Goal: Information Seeking & Learning: Learn about a topic

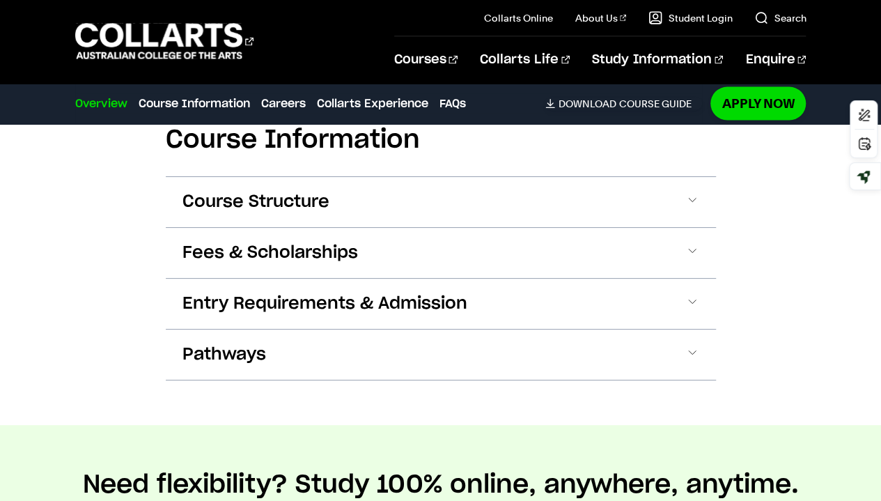
scroll to position [1429, 0]
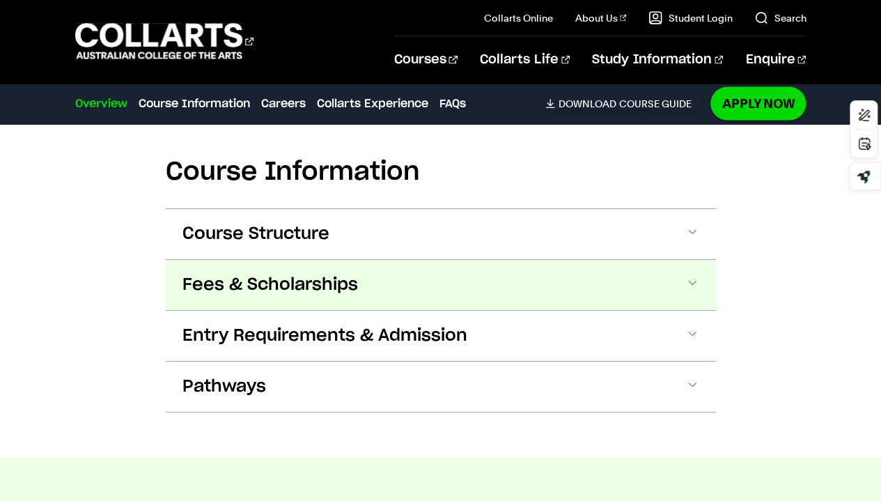
click at [524, 272] on button "Fees & Scholarships" at bounding box center [441, 285] width 550 height 50
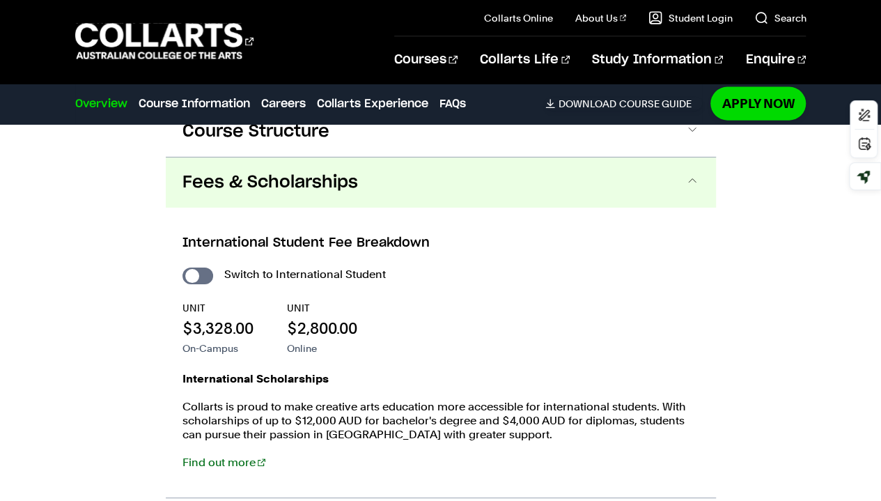
scroll to position [1548, 0]
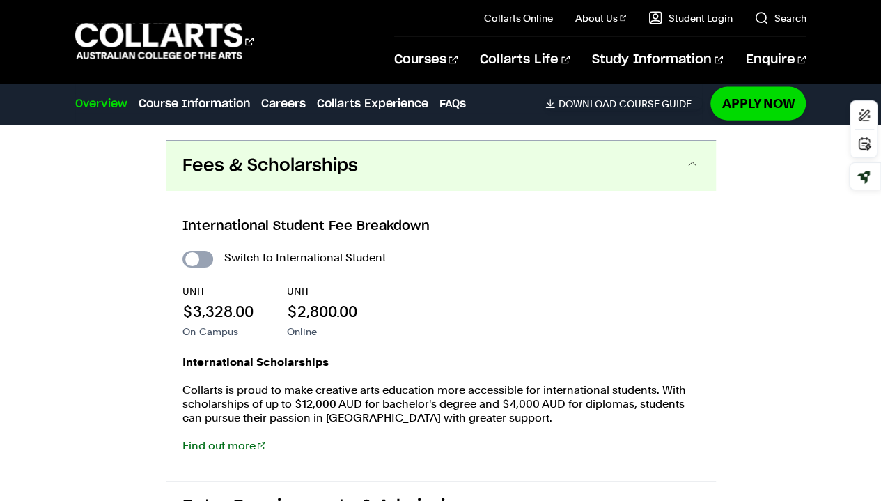
click at [200, 251] on input "International Student" at bounding box center [197, 259] width 31 height 17
checkbox input "true"
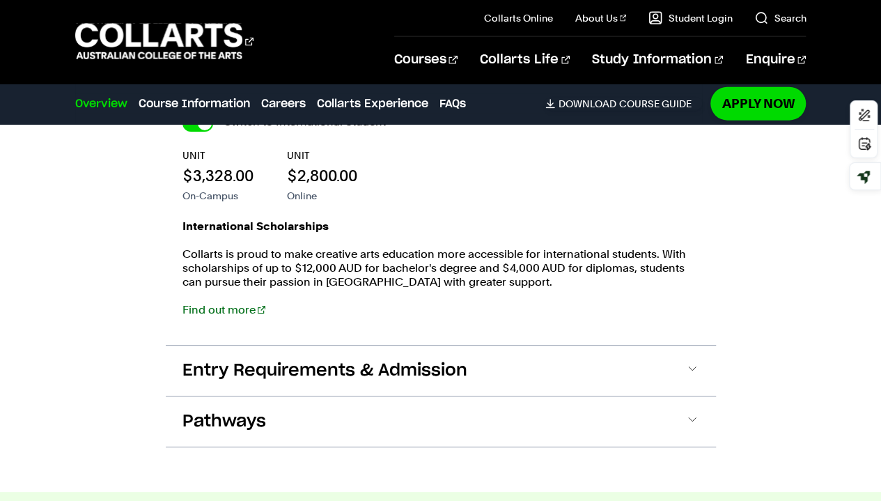
scroll to position [1683, 0]
click at [235, 304] on link "Find out more" at bounding box center [223, 310] width 83 height 13
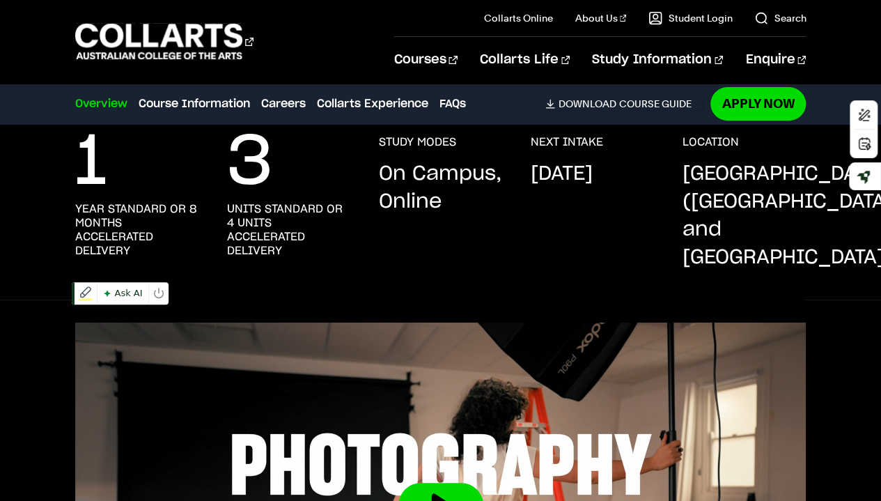
scroll to position [0, 0]
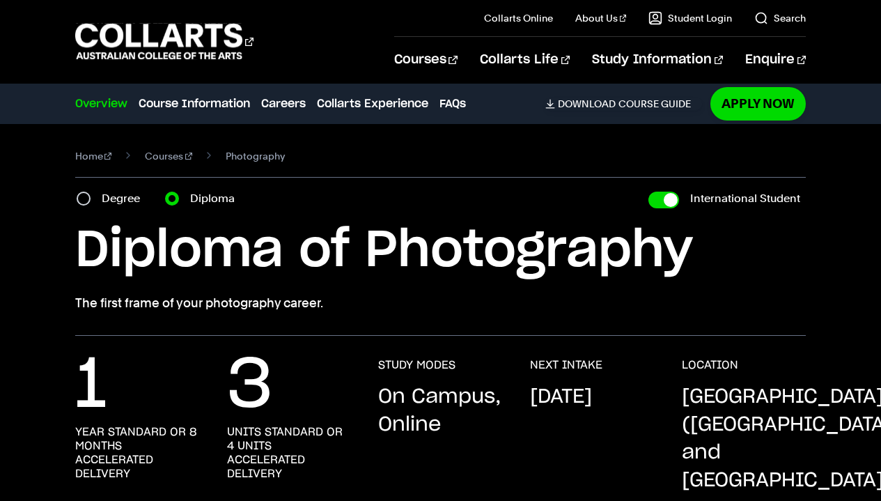
click at [84, 203] on input "Degree" at bounding box center [84, 198] width 14 height 14
radio input "true"
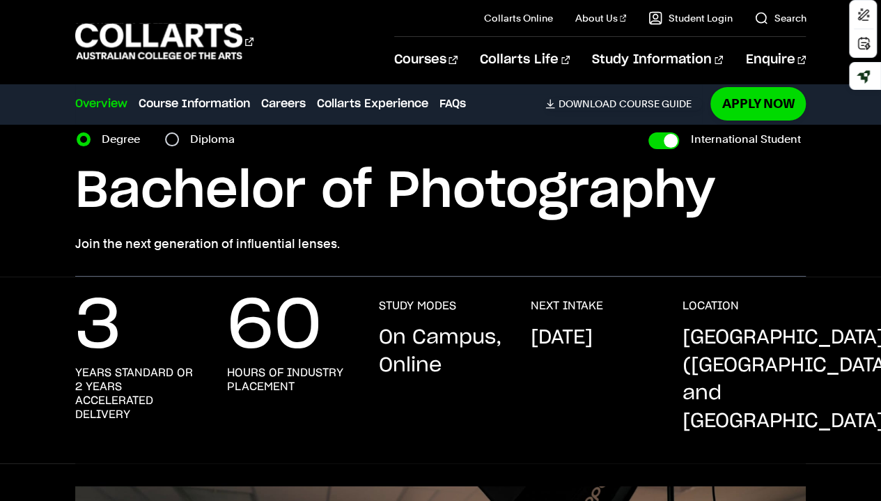
scroll to position [60, 0]
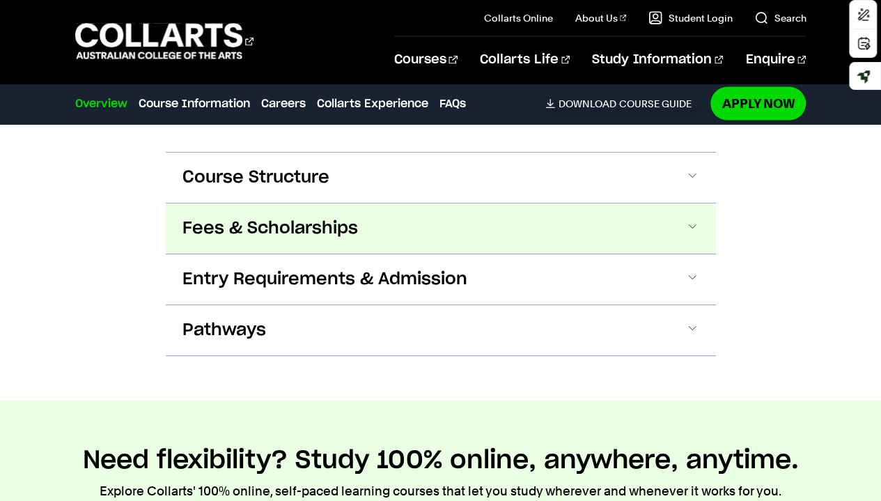
click at [253, 217] on span "Fees & Scholarships" at bounding box center [269, 228] width 175 height 22
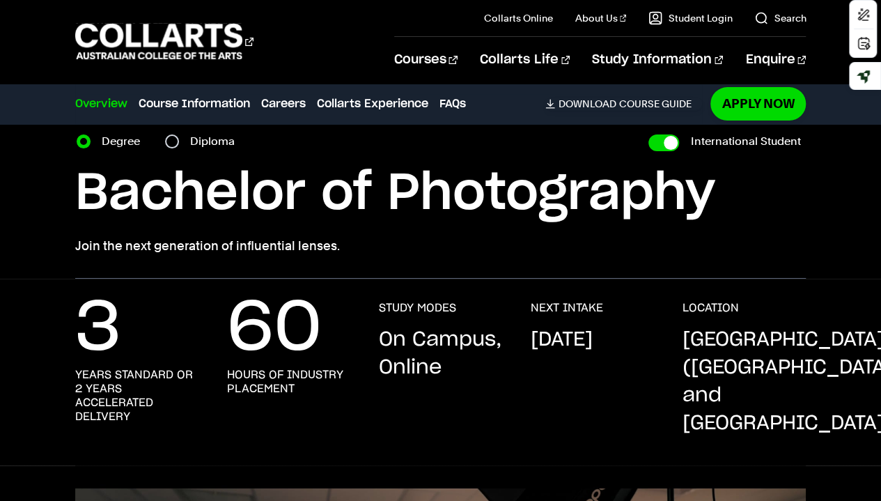
scroll to position [0, 0]
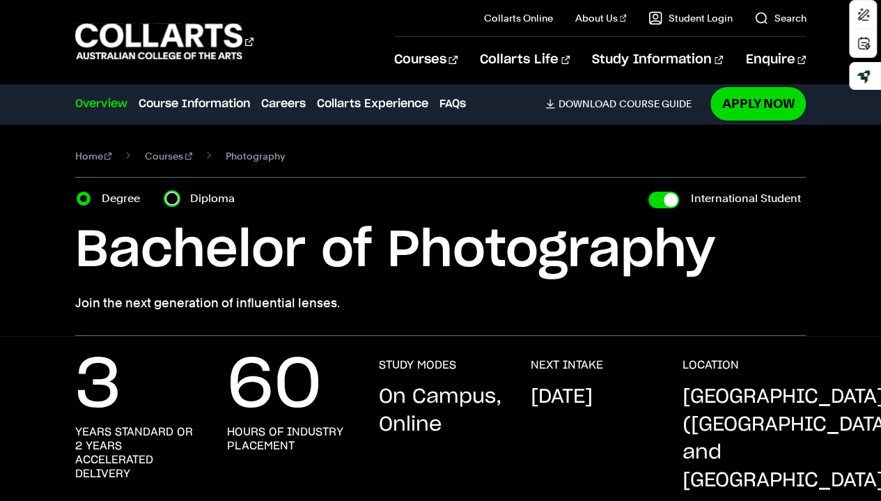
click at [174, 201] on input "Diploma" at bounding box center [172, 198] width 14 height 14
radio input "true"
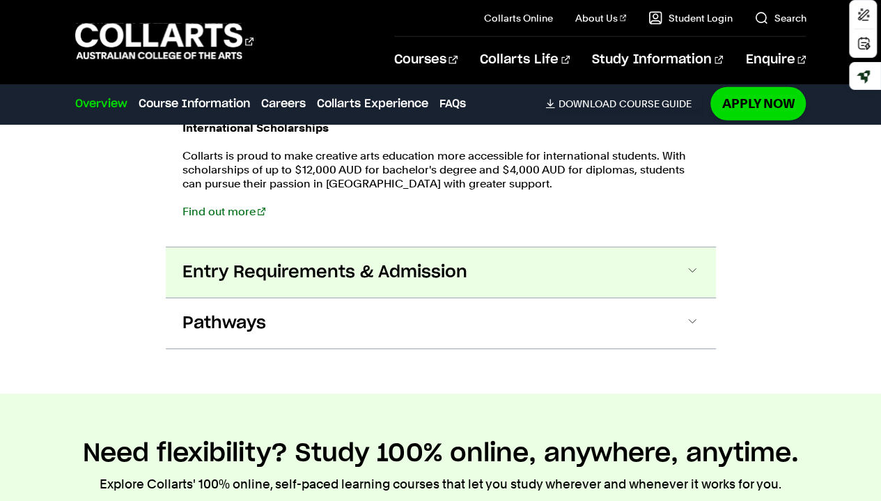
click at [207, 261] on span "Entry Requirements & Admission" at bounding box center [324, 272] width 285 height 22
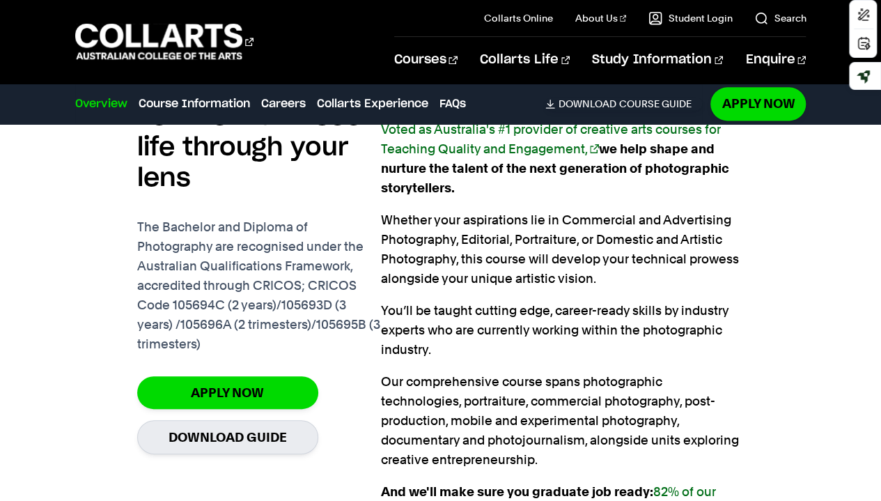
scroll to position [892, 0]
